Goal: Find specific page/section: Find specific page/section

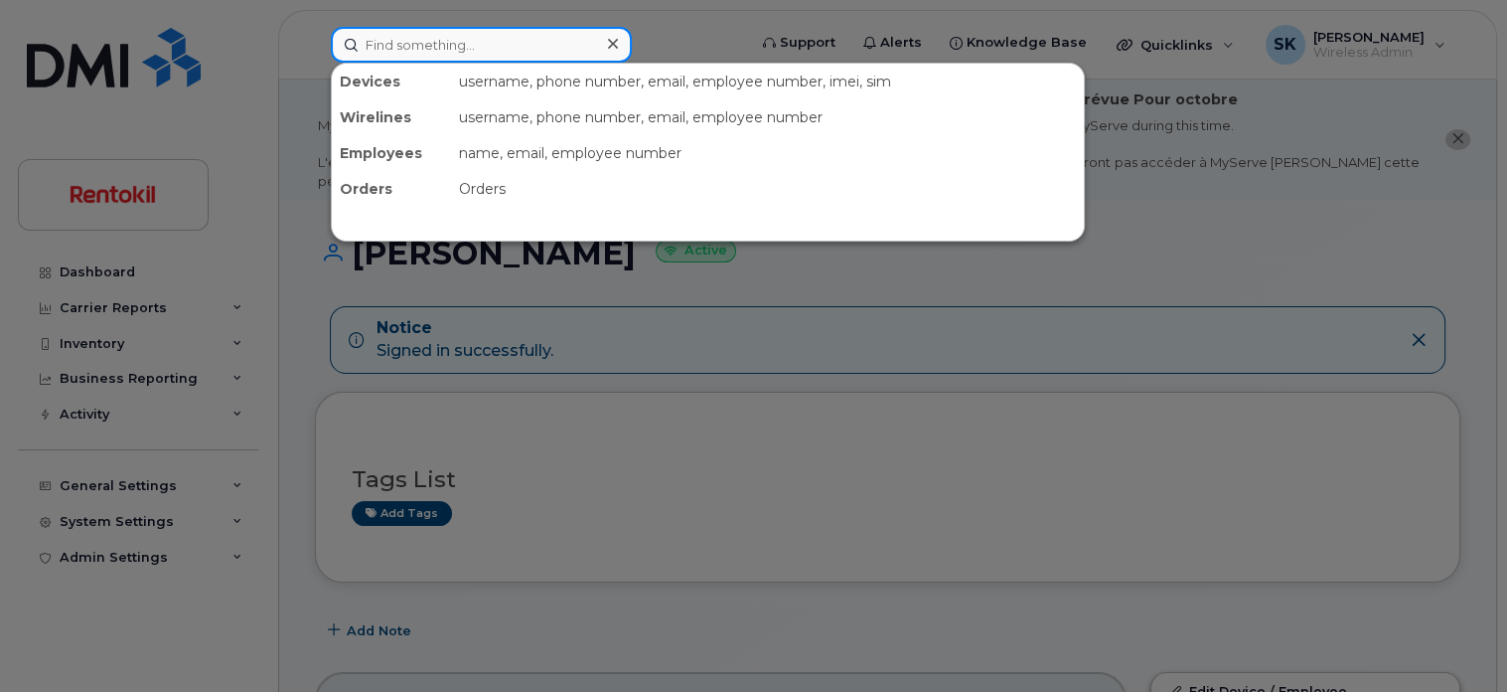
click at [416, 47] on input at bounding box center [481, 45] width 301 height 36
paste input "351613961125163"
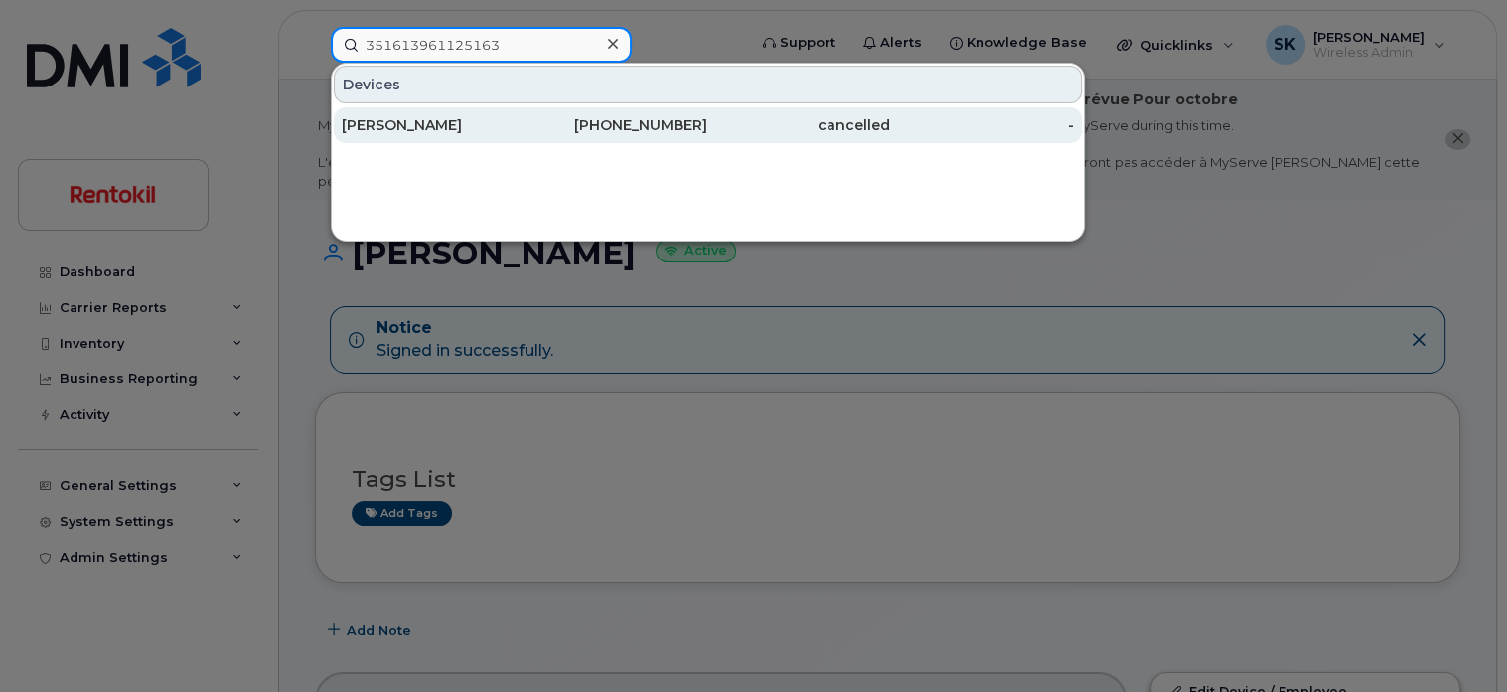
type input "351613961125163"
click at [375, 127] on div "[PERSON_NAME]" at bounding box center [433, 125] width 183 height 20
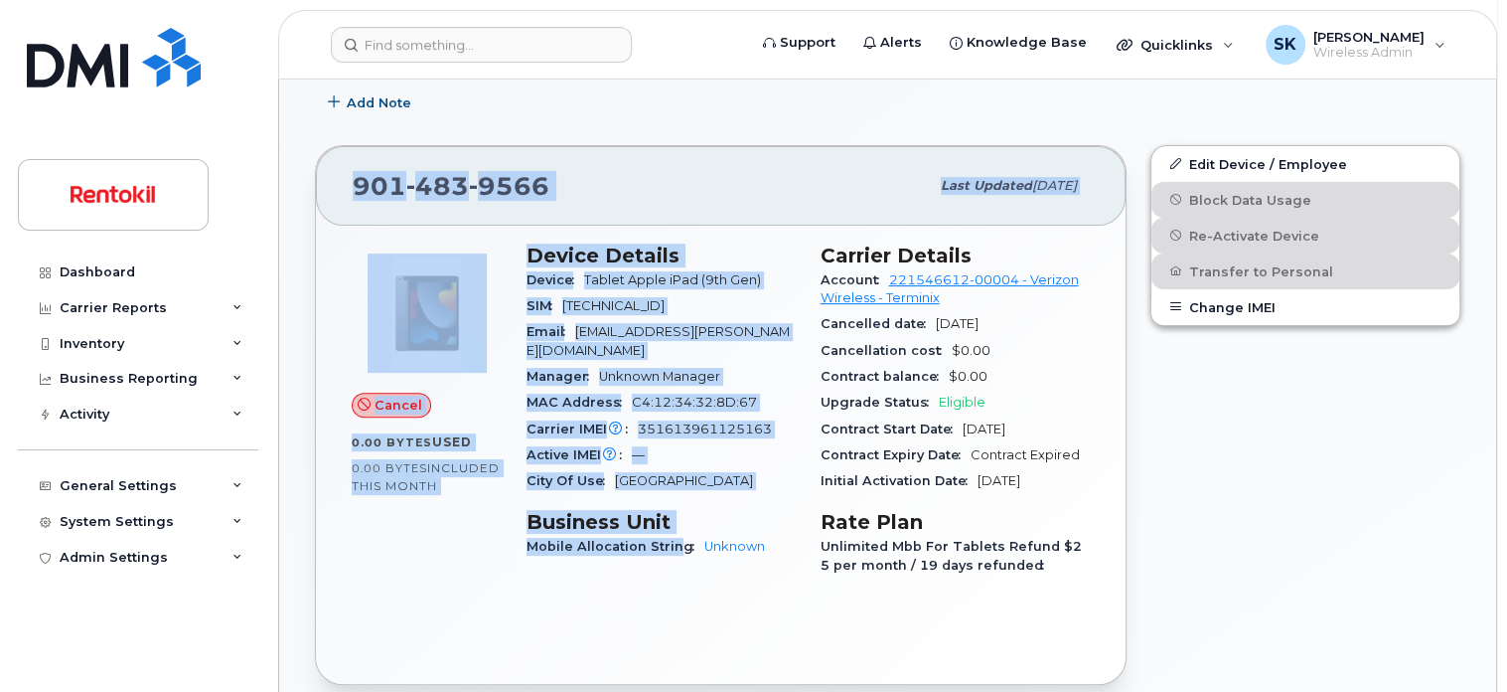
scroll to position [731, 0]
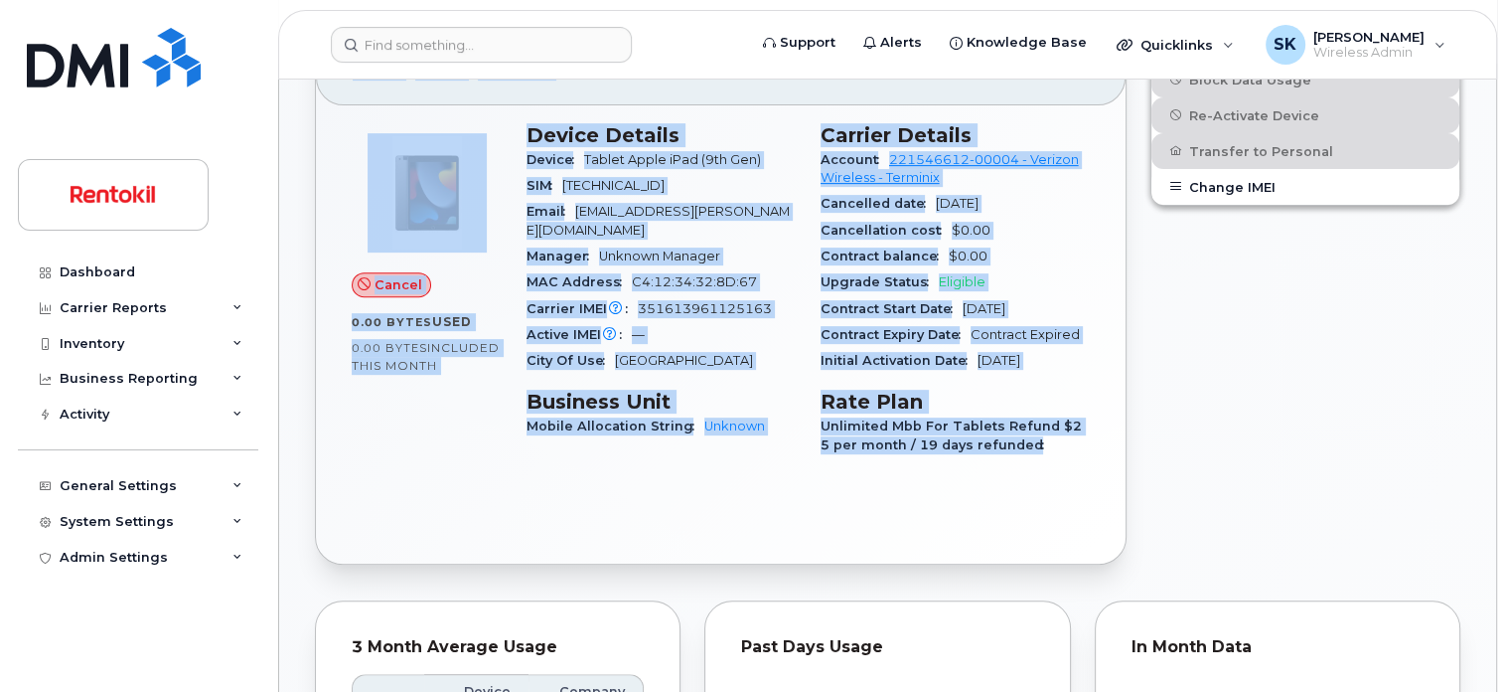
drag, startPoint x: 355, startPoint y: 396, endPoint x: 1064, endPoint y: 446, distance: 711.2
copy div "[PERSON_NAME] Cancel Tags List Add tags Add Note [PHONE_NUMBER] Last updated [D…"
